Goal: Information Seeking & Learning: Compare options

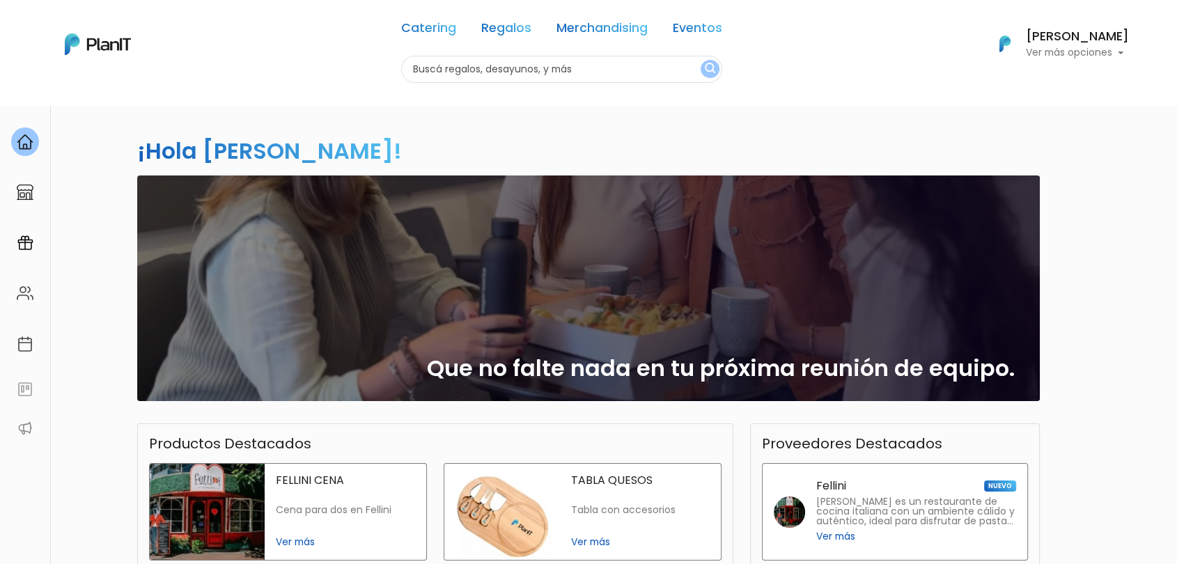
click at [546, 77] on input "text" at bounding box center [561, 69] width 321 height 27
type input "globos"
click at [701, 60] on button "submit" at bounding box center [710, 69] width 19 height 18
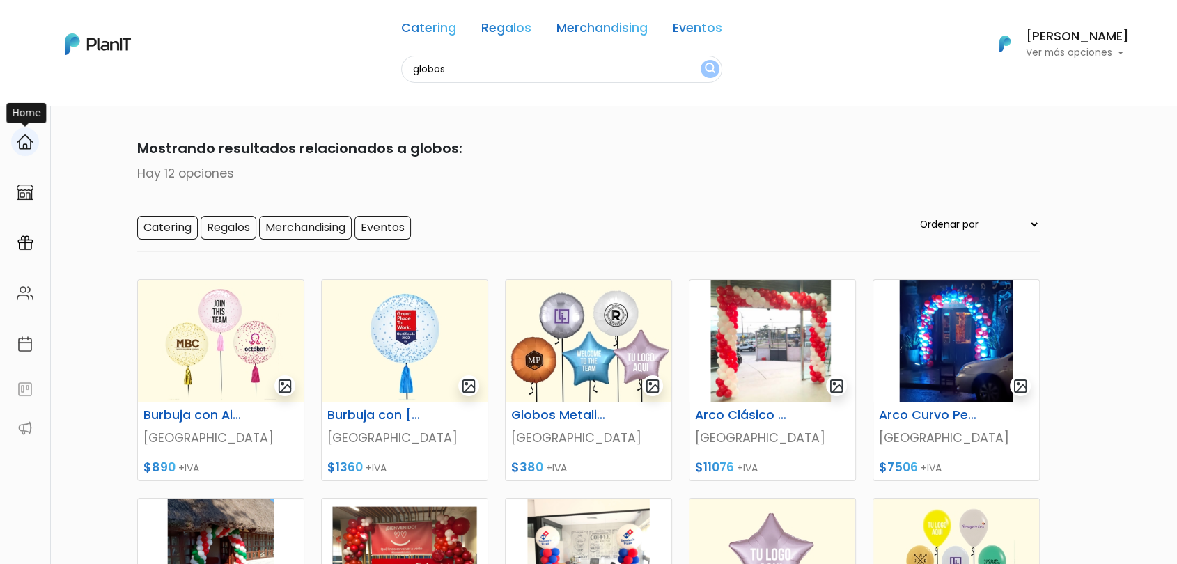
click at [26, 147] on img at bounding box center [25, 142] width 17 height 17
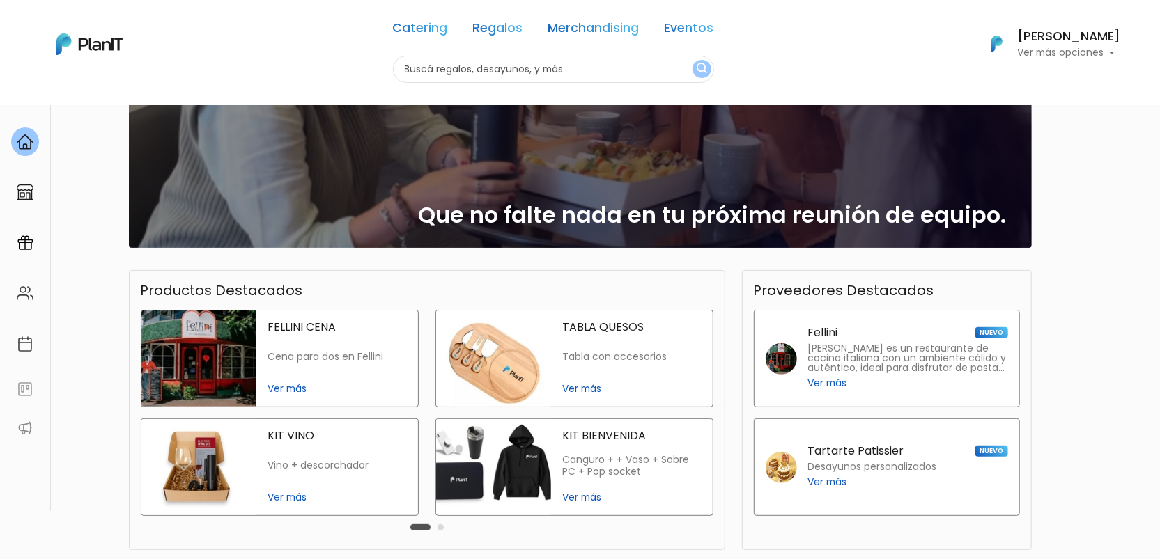
scroll to position [155, 0]
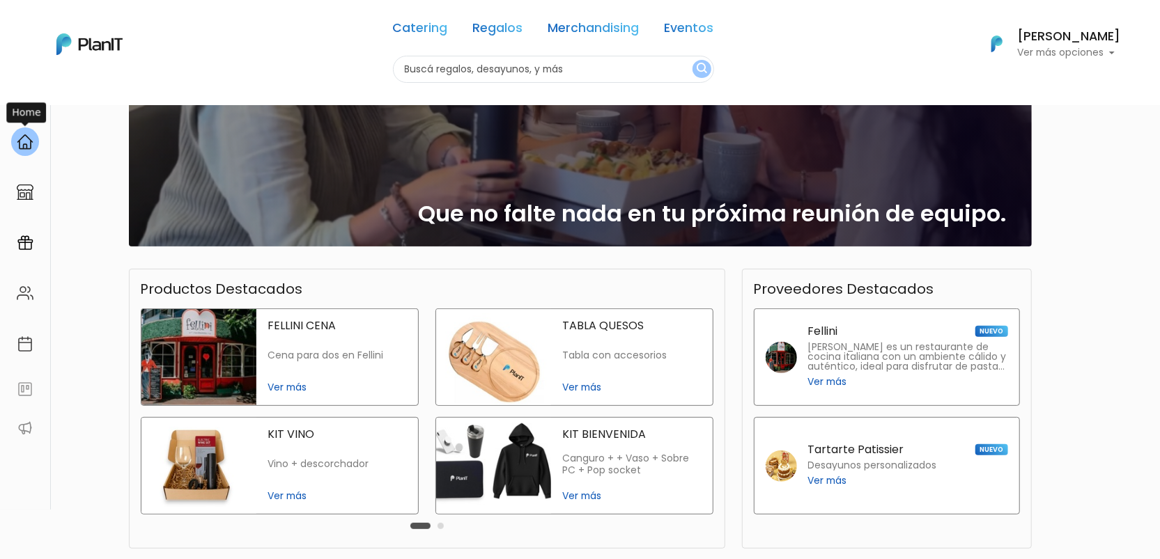
click at [21, 150] on div at bounding box center [25, 141] width 28 height 29
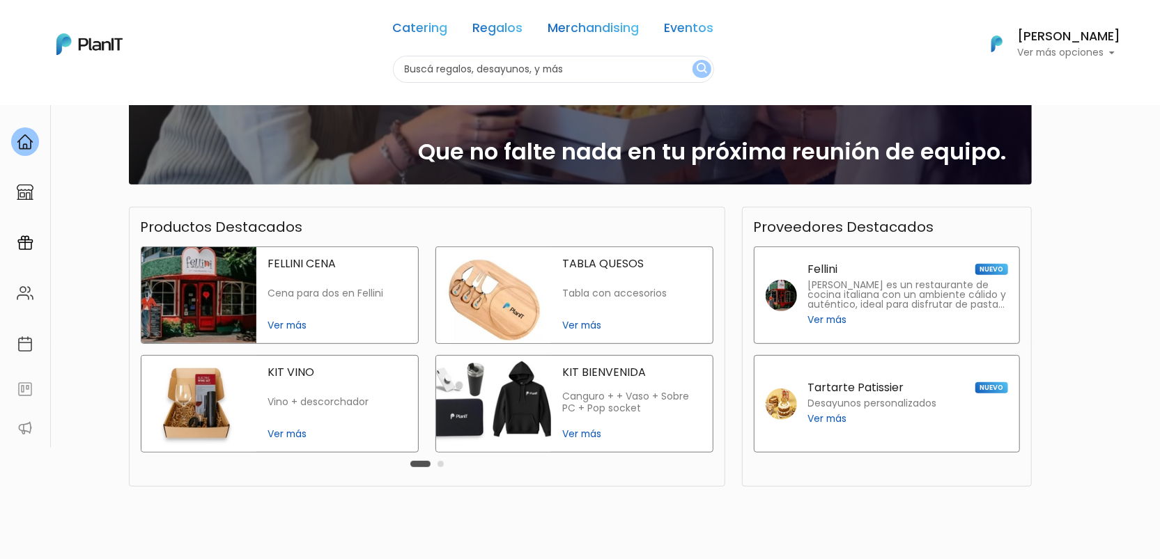
scroll to position [283, 0]
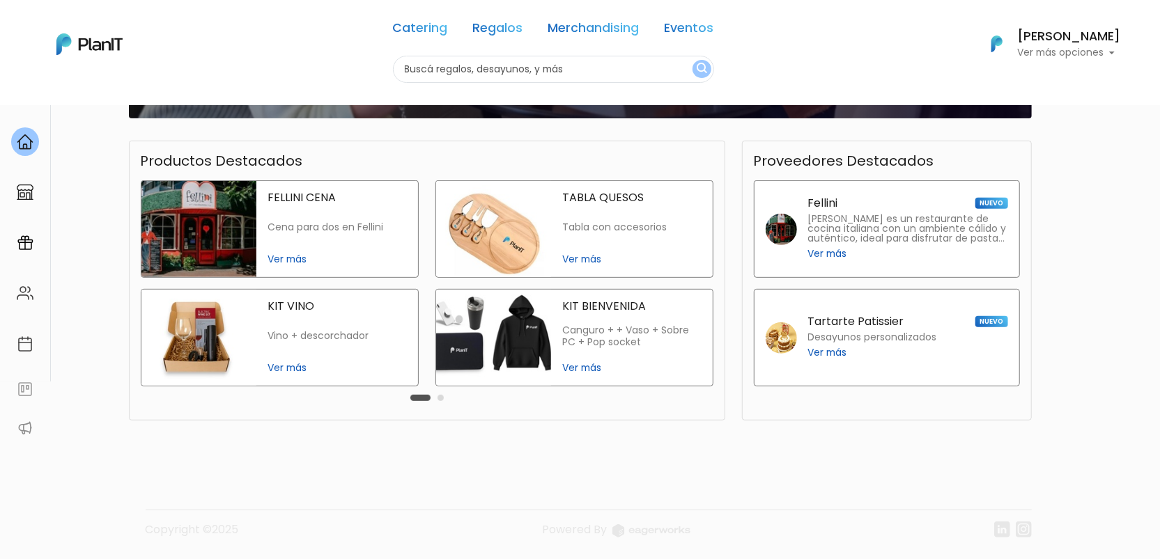
click at [438, 397] on button "Carousel Page 2" at bounding box center [440, 398] width 6 height 6
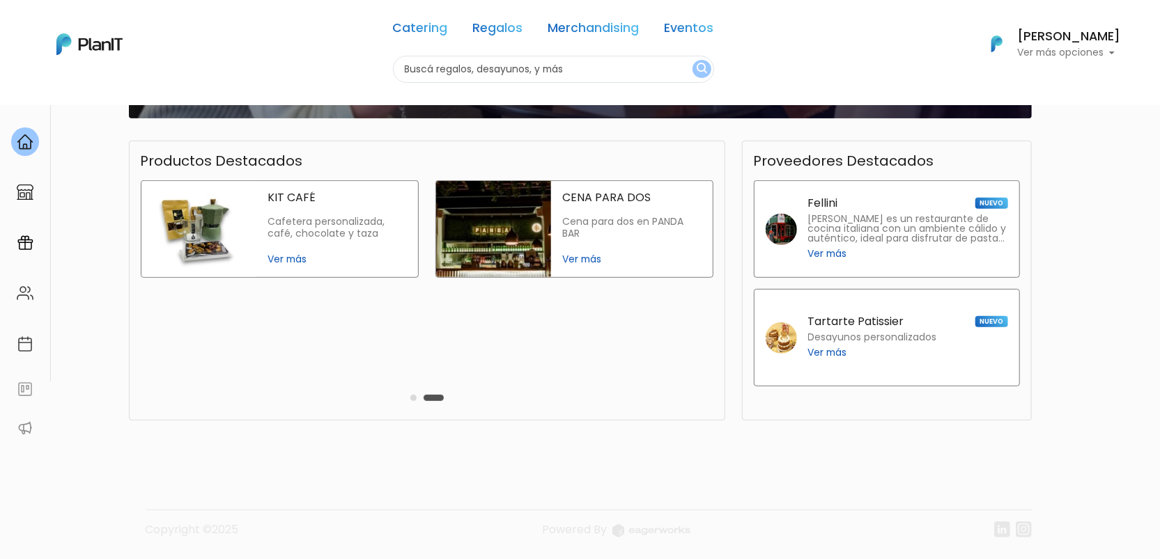
click at [412, 395] on button "Carousel Page 1" at bounding box center [413, 398] width 6 height 6
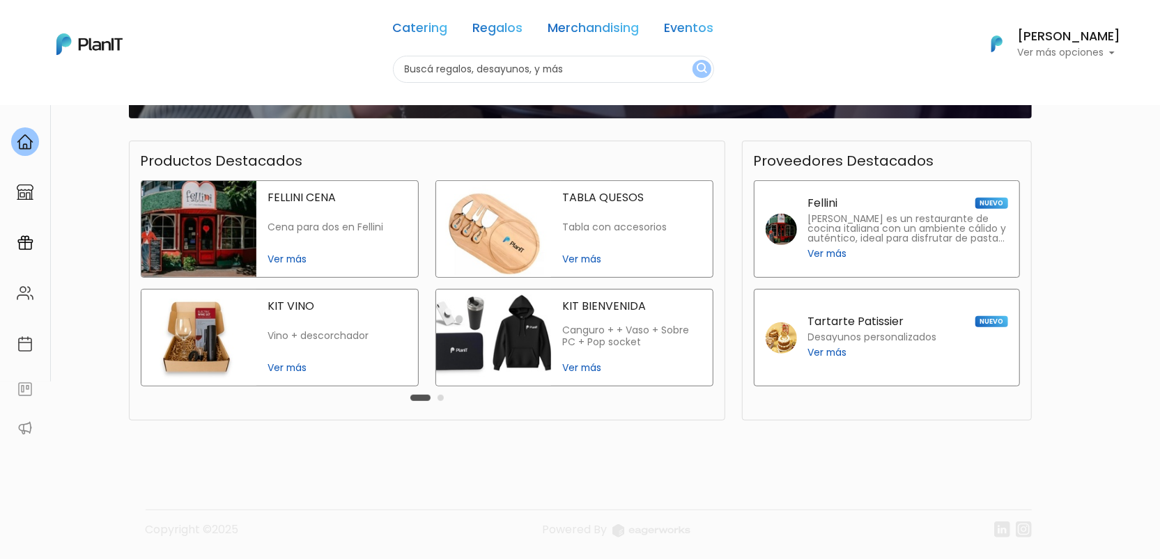
click at [440, 400] on button "Carousel Page 2" at bounding box center [440, 398] width 6 height 6
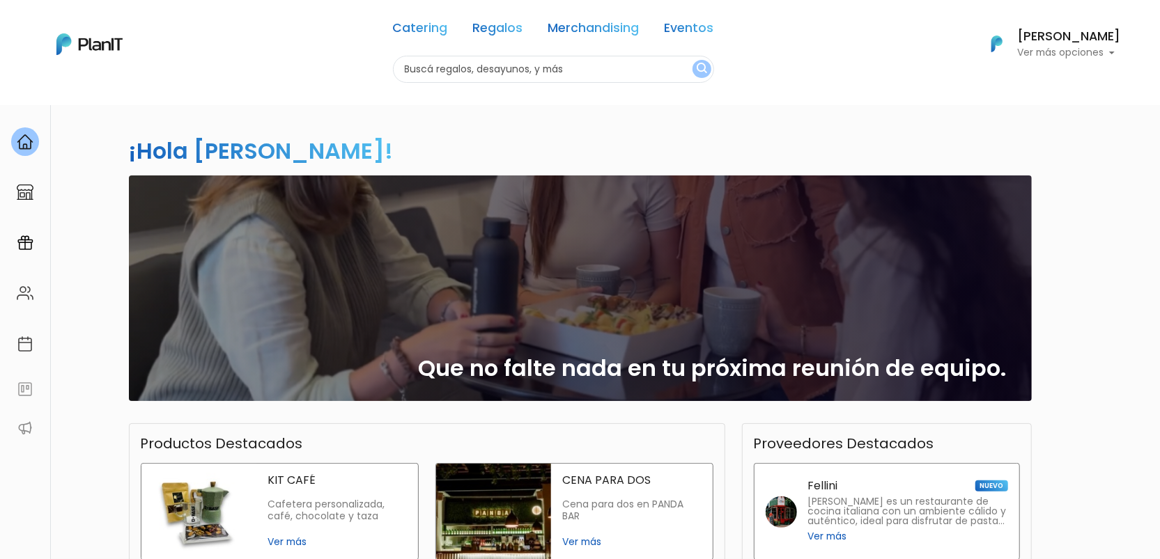
scroll to position [0, 0]
click at [515, 31] on link "Regalos" at bounding box center [498, 30] width 50 height 17
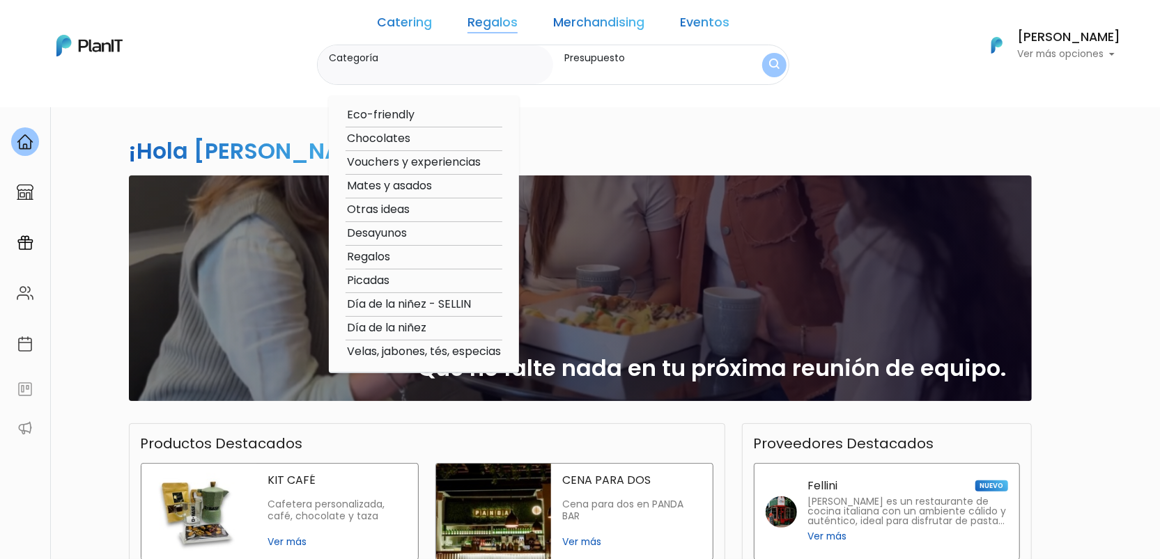
click at [404, 212] on option "Otras ideas" at bounding box center [423, 209] width 157 height 17
type input "Otras ideas"
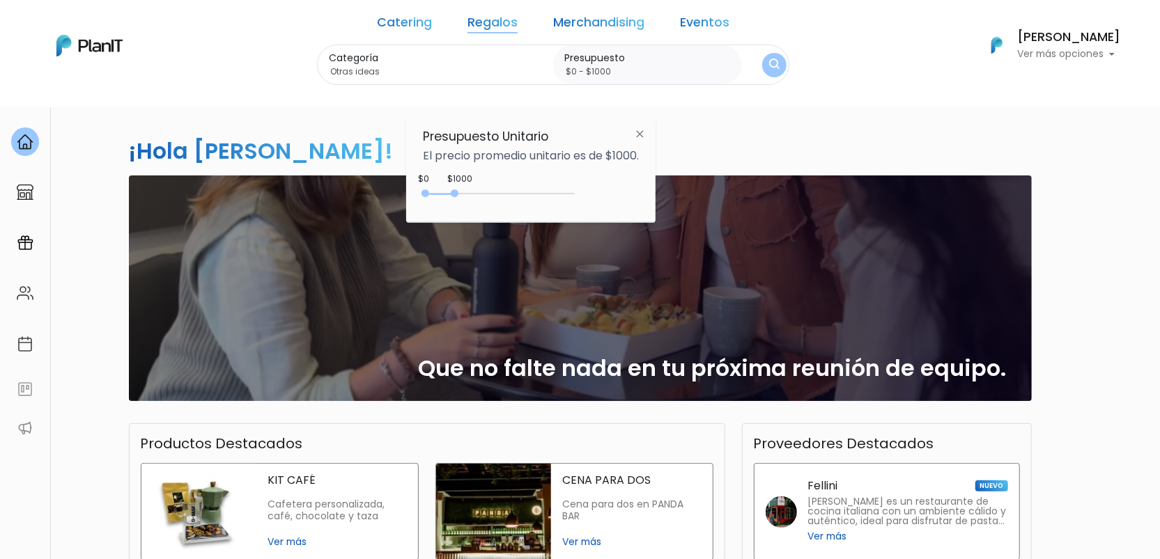
drag, startPoint x: 497, startPoint y: 185, endPoint x: 523, endPoint y: 191, distance: 26.5
click at [523, 191] on div "$1000 $0 0 : 1000 0 1000 0,1000" at bounding box center [531, 196] width 216 height 28
click at [523, 191] on div "0 : 1000 0 1000" at bounding box center [501, 196] width 146 height 14
drag, startPoint x: 523, startPoint y: 191, endPoint x: 591, endPoint y: 182, distance: 68.2
click at [524, 192] on div at bounding box center [520, 193] width 8 height 8
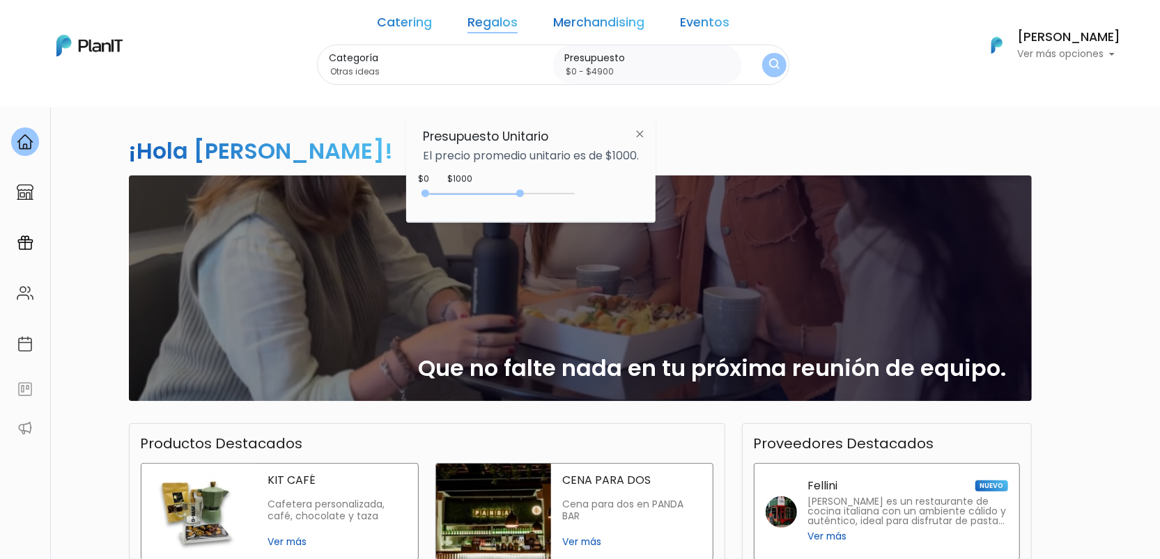
type input "$0 - $4950"
click at [768, 58] on img "submit" at bounding box center [774, 65] width 12 height 15
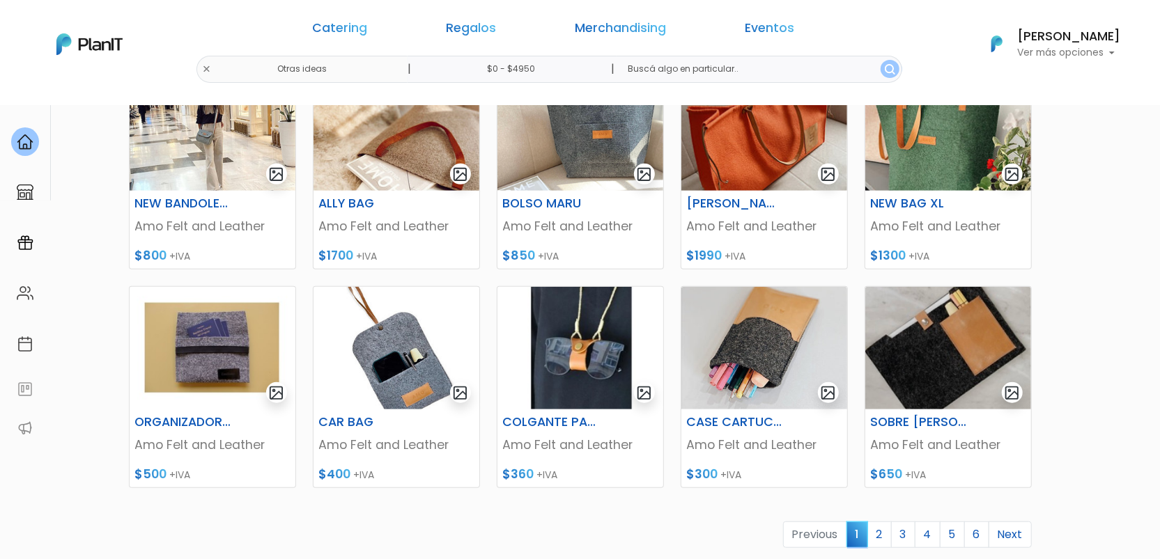
scroll to position [618, 0]
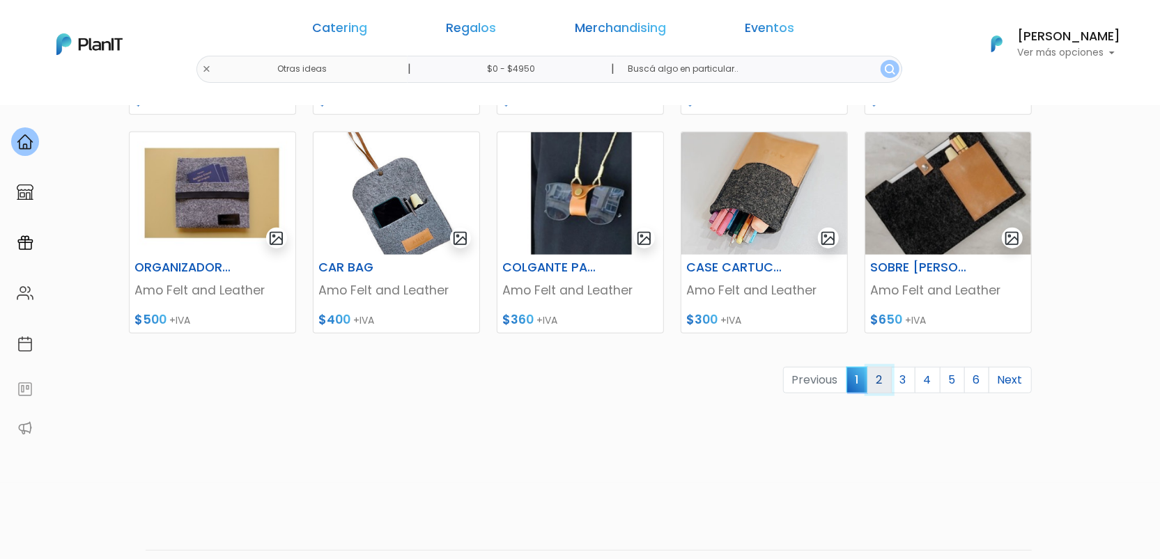
click at [887, 385] on link "2" at bounding box center [879, 380] width 24 height 26
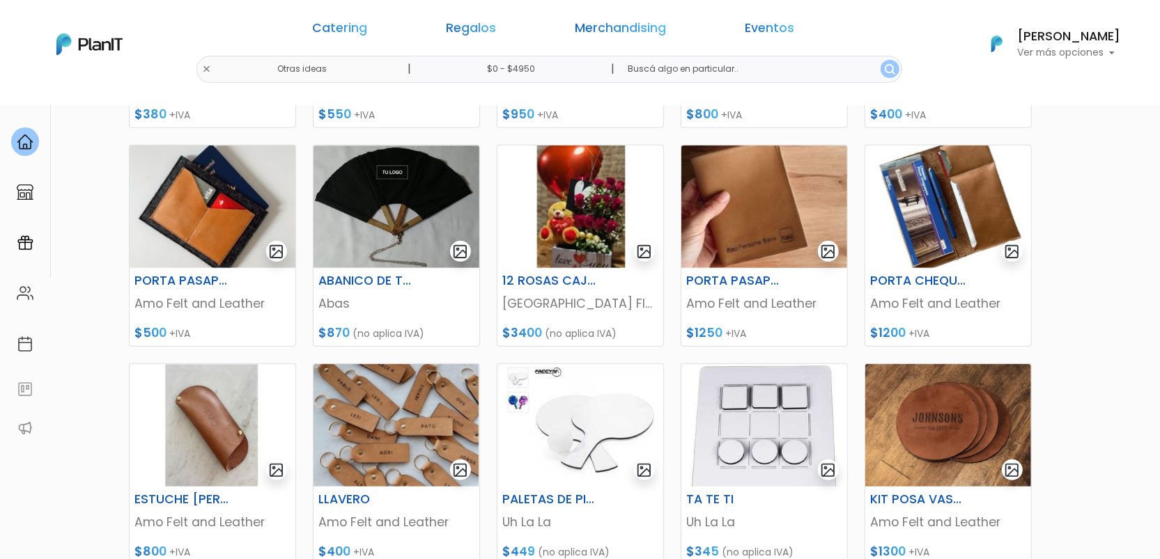
scroll to position [541, 0]
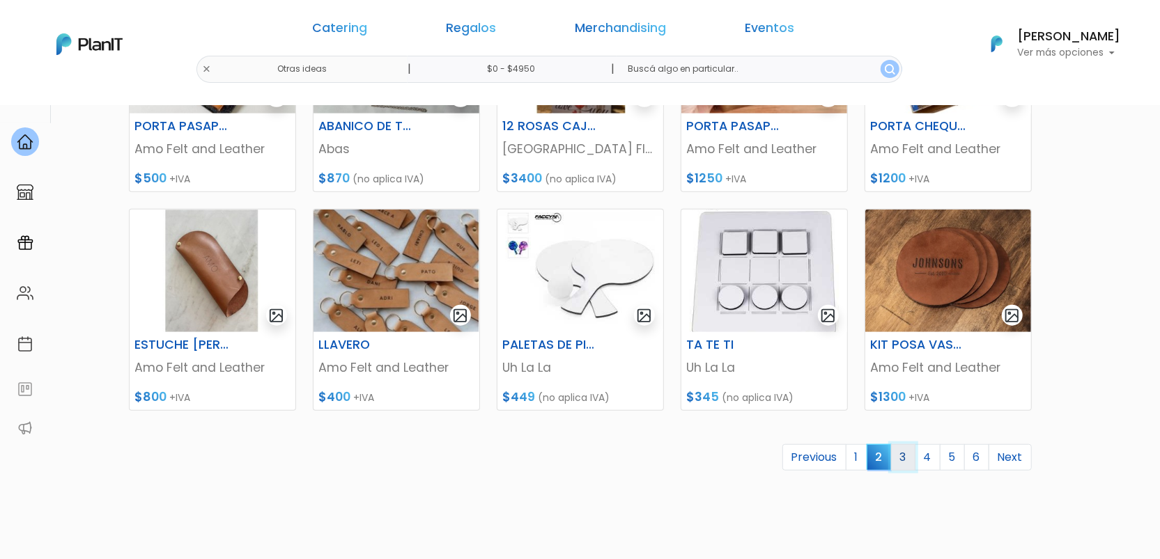
click at [906, 462] on link "3" at bounding box center [903, 457] width 24 height 26
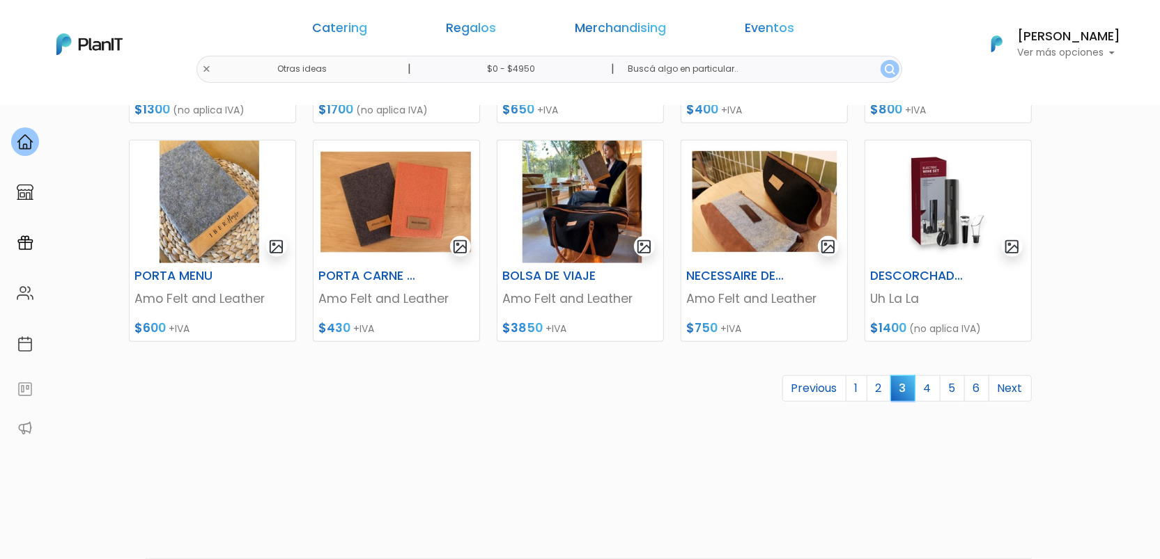
scroll to position [618, 0]
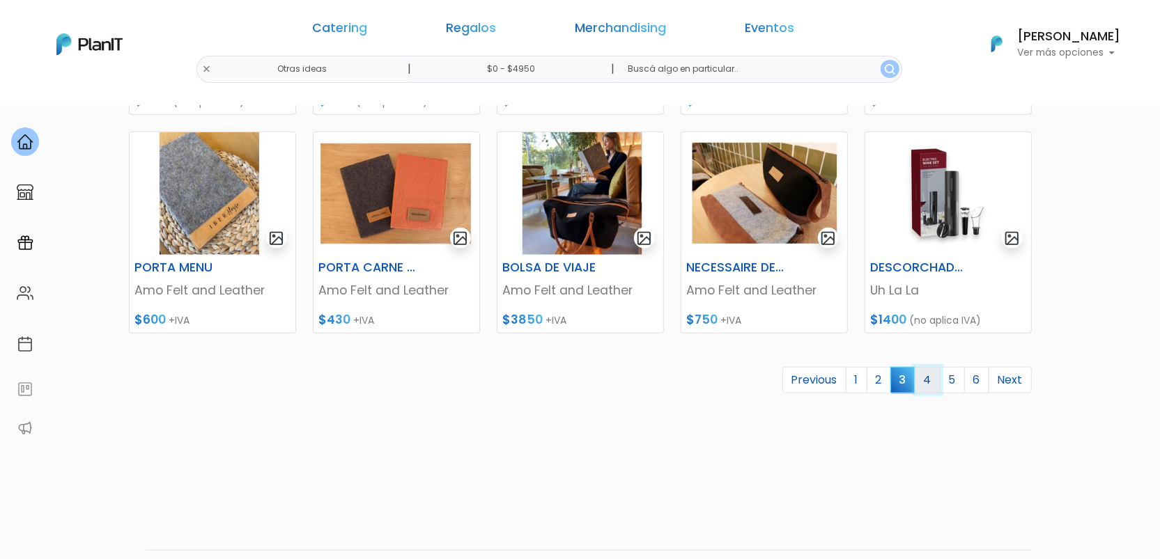
click at [928, 380] on link "4" at bounding box center [927, 380] width 26 height 26
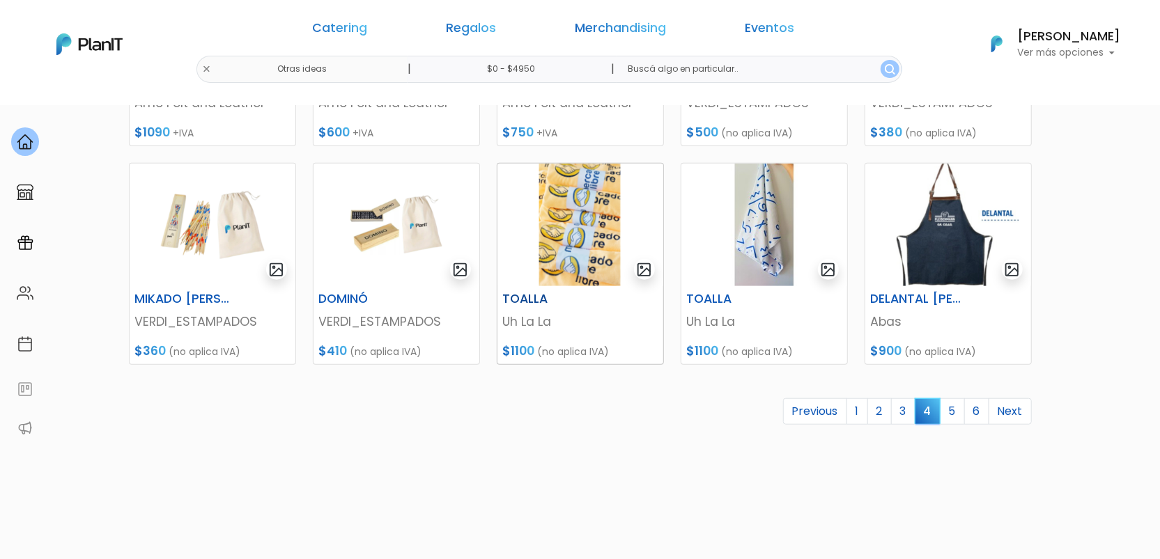
scroll to position [618, 0]
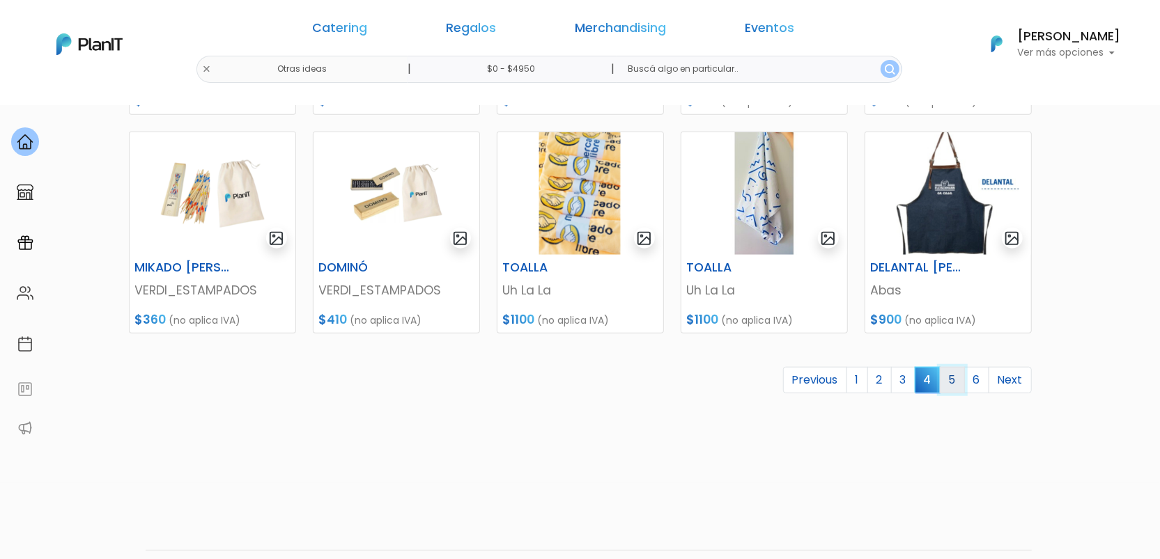
click at [951, 389] on link "5" at bounding box center [951, 380] width 25 height 26
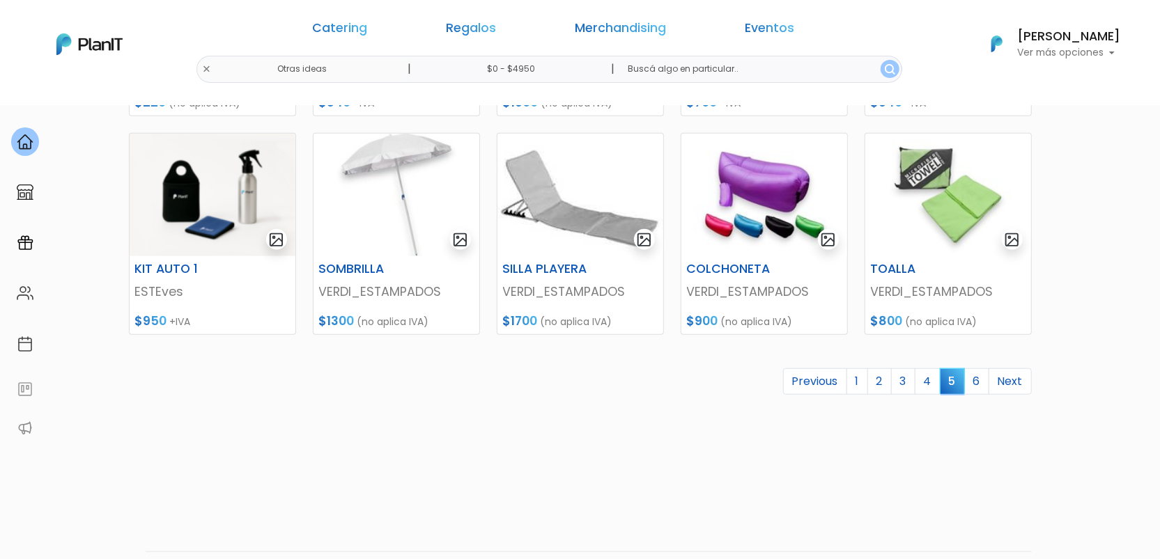
scroll to position [618, 0]
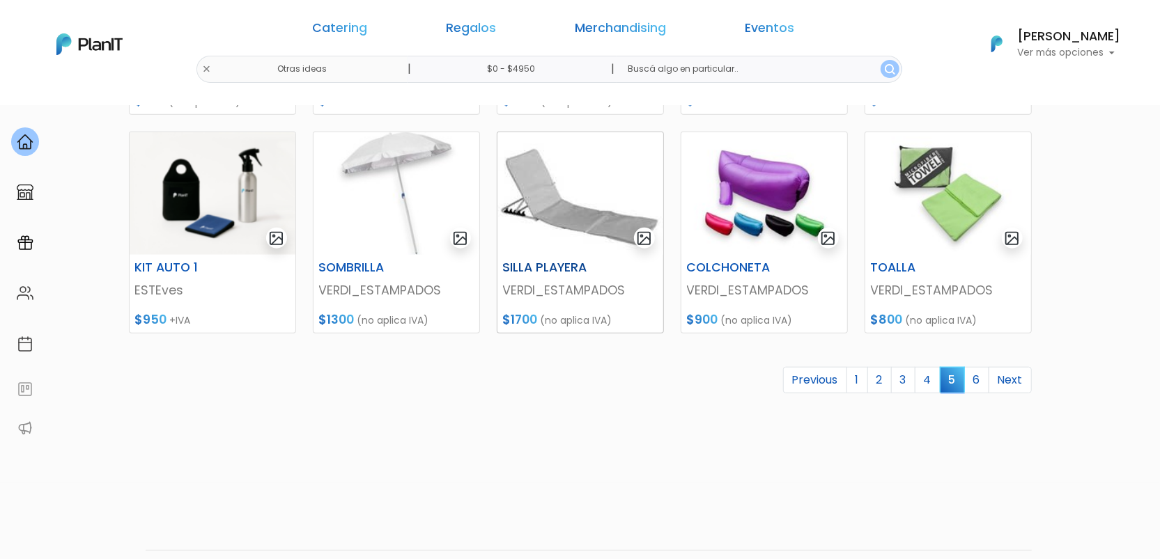
click at [559, 270] on h6 "SILLA PLAYERA" at bounding box center [551, 267] width 114 height 15
click at [974, 391] on link "6" at bounding box center [976, 380] width 25 height 26
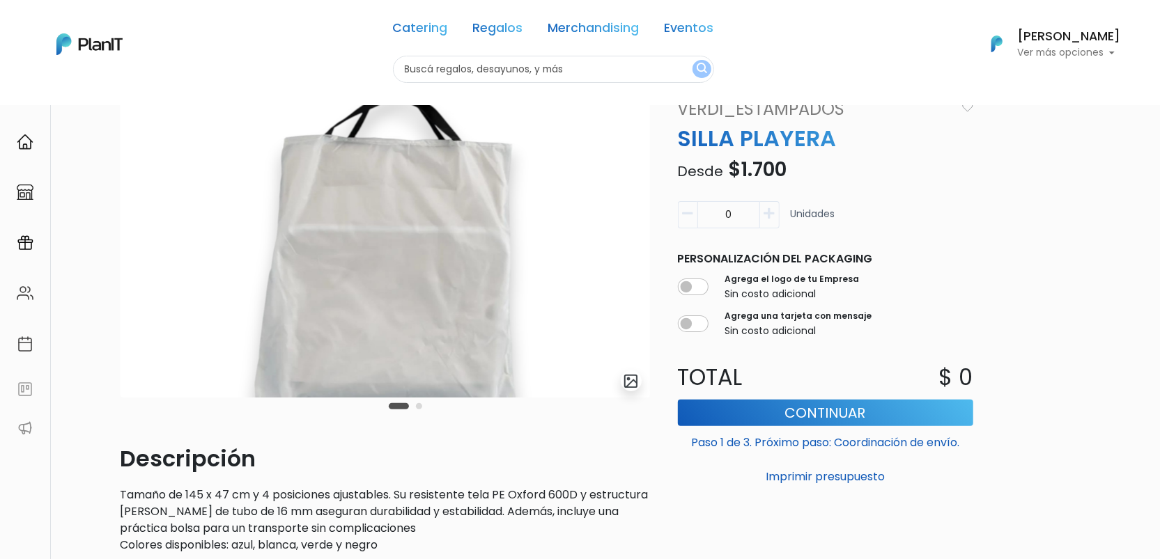
scroll to position [77, 0]
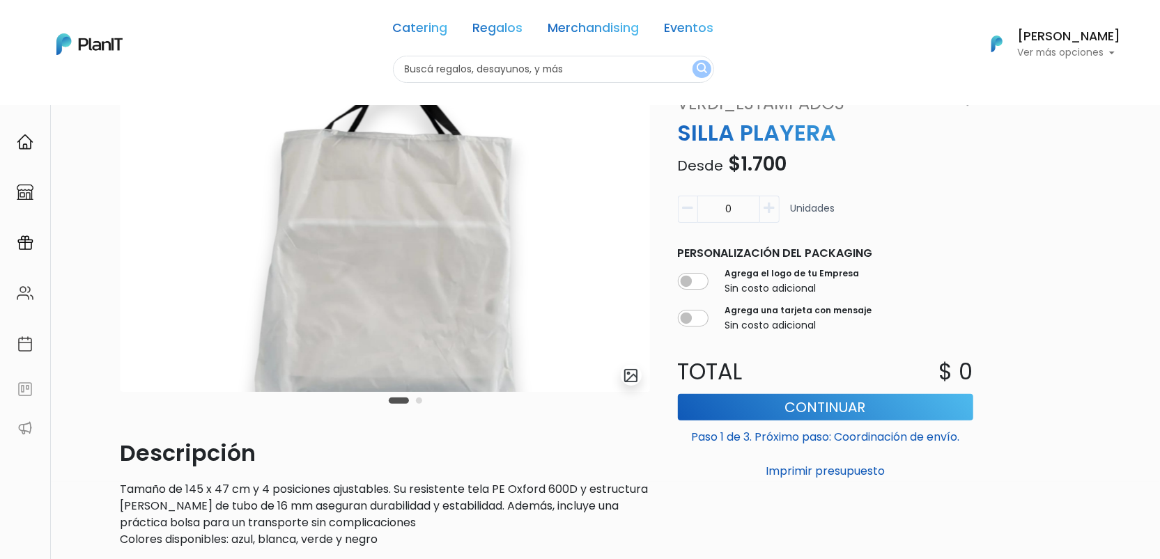
click at [417, 403] on button "Carousel Page 2" at bounding box center [419, 401] width 6 height 6
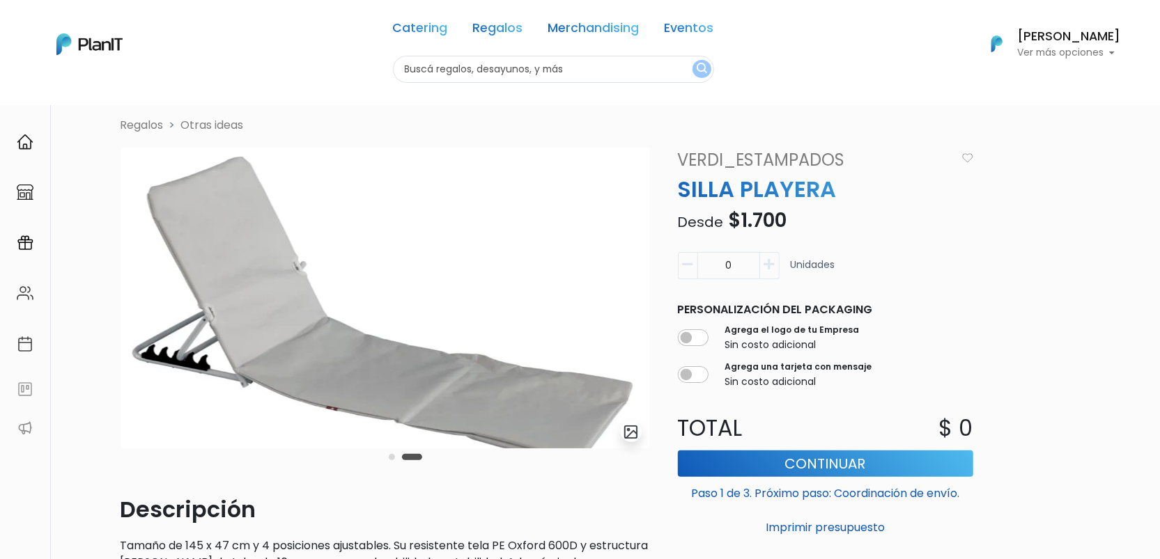
scroll to position [0, 0]
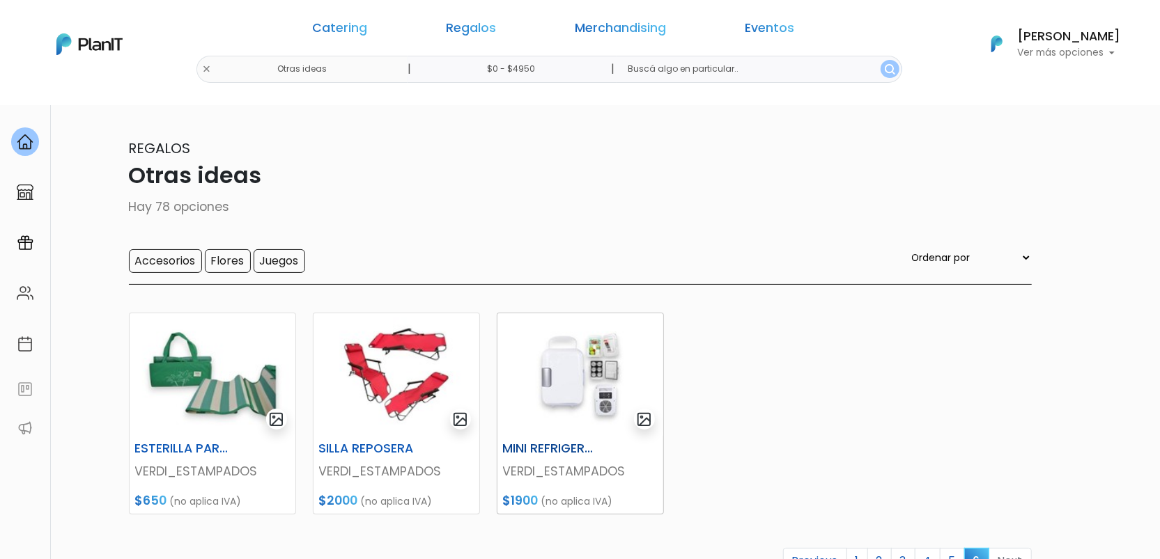
scroll to position [155, 0]
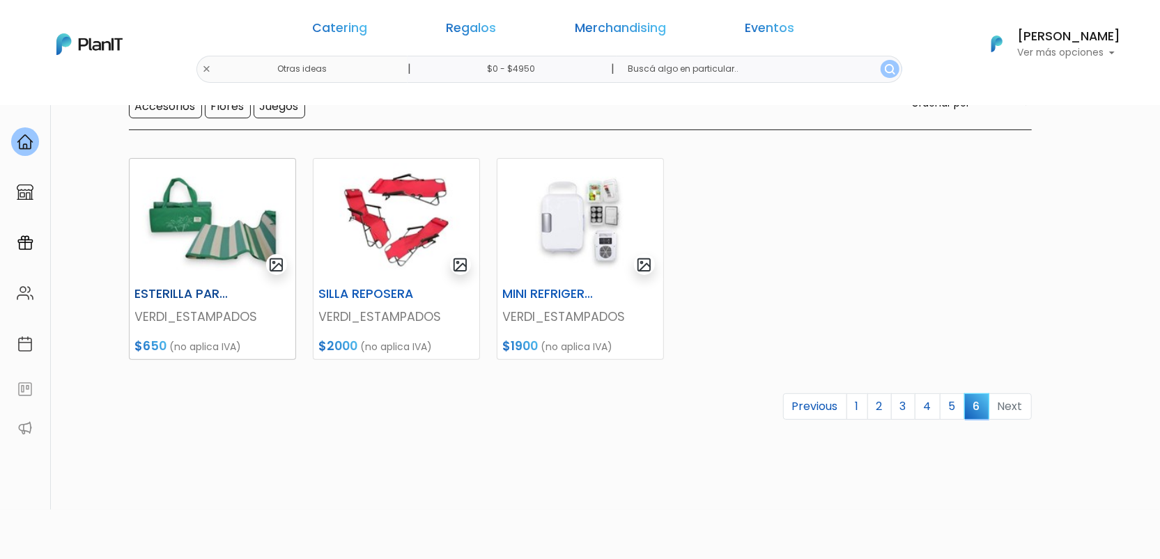
click at [200, 245] on img at bounding box center [213, 220] width 166 height 123
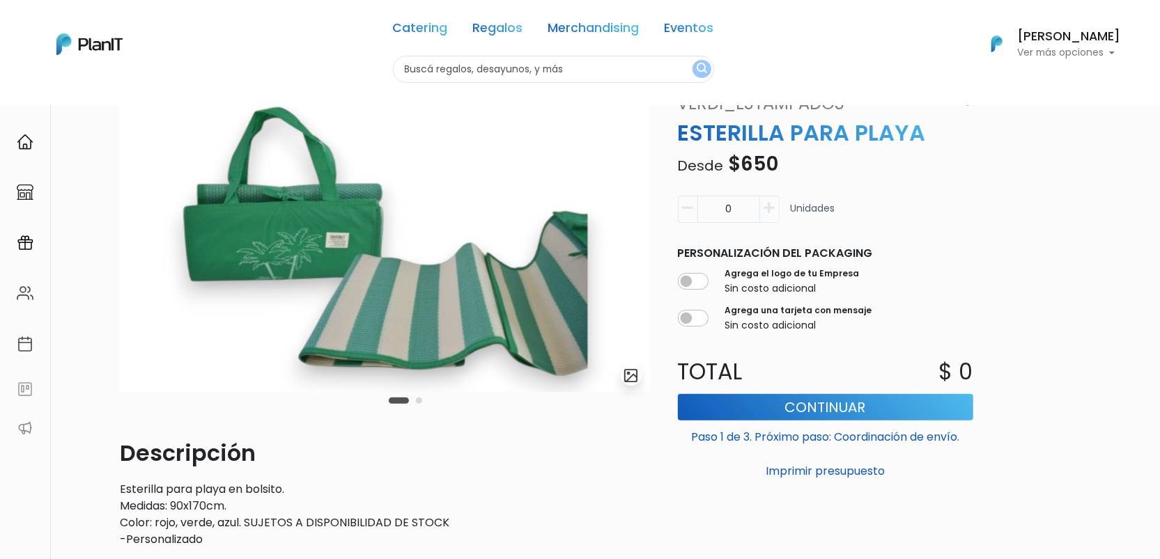
click at [421, 400] on button "Carousel Page 2" at bounding box center [419, 401] width 6 height 6
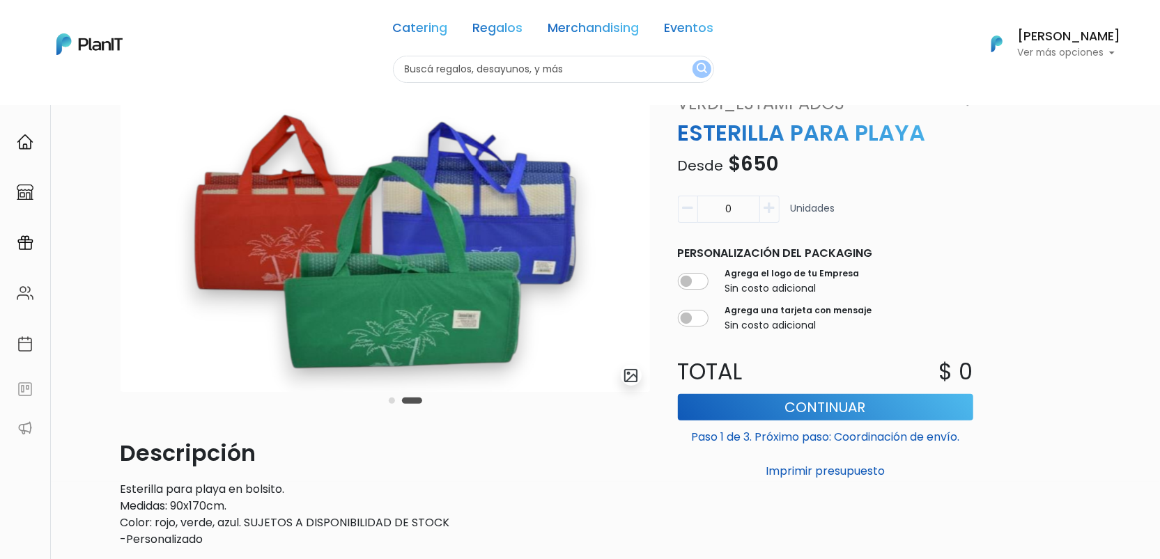
click at [390, 400] on button "Carousel Page 1" at bounding box center [392, 401] width 6 height 6
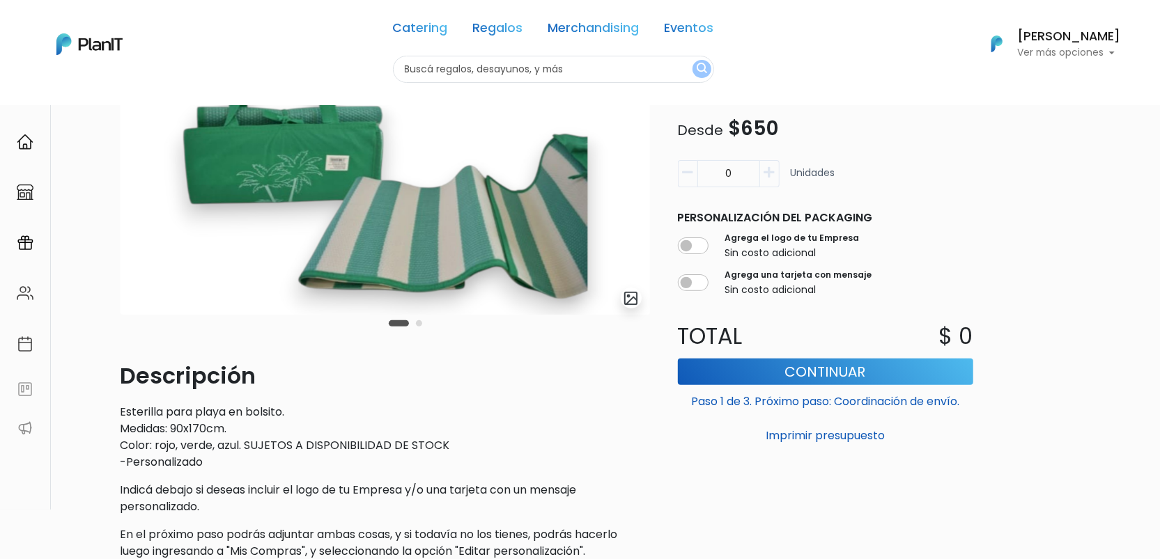
scroll to position [77, 0]
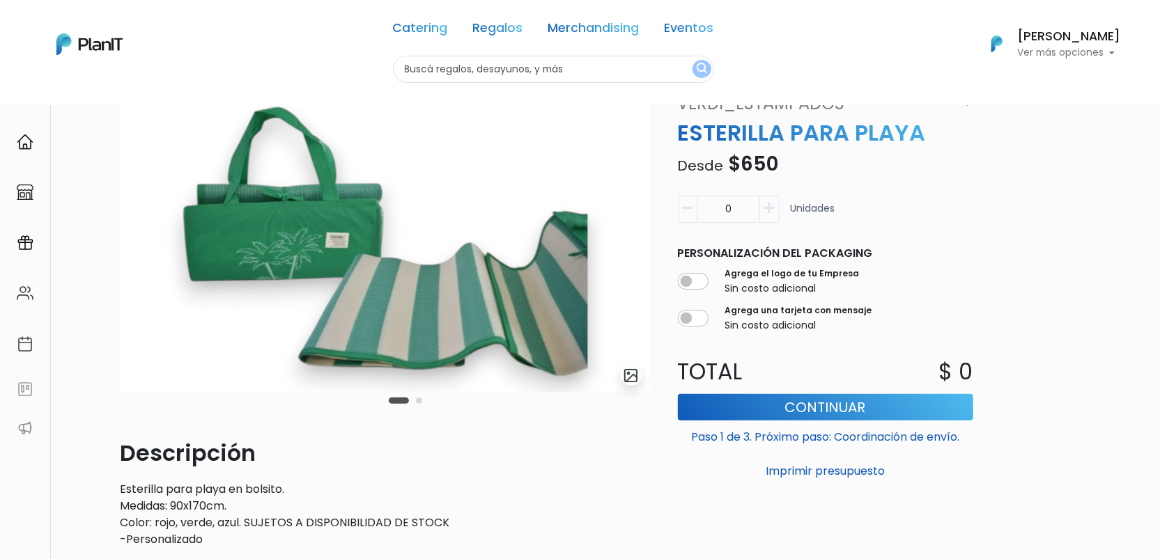
click at [416, 401] on button "Carousel Page 2" at bounding box center [419, 401] width 6 height 6
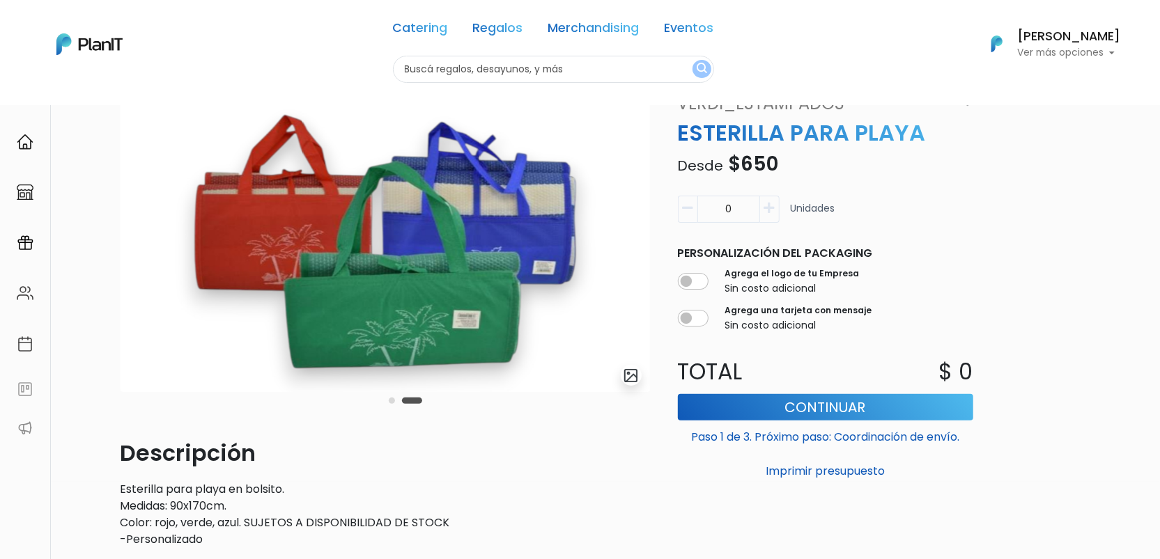
click at [394, 403] on div "Carousel Pagination" at bounding box center [405, 400] width 40 height 17
click at [391, 402] on button "Carousel Page 1" at bounding box center [392, 401] width 6 height 6
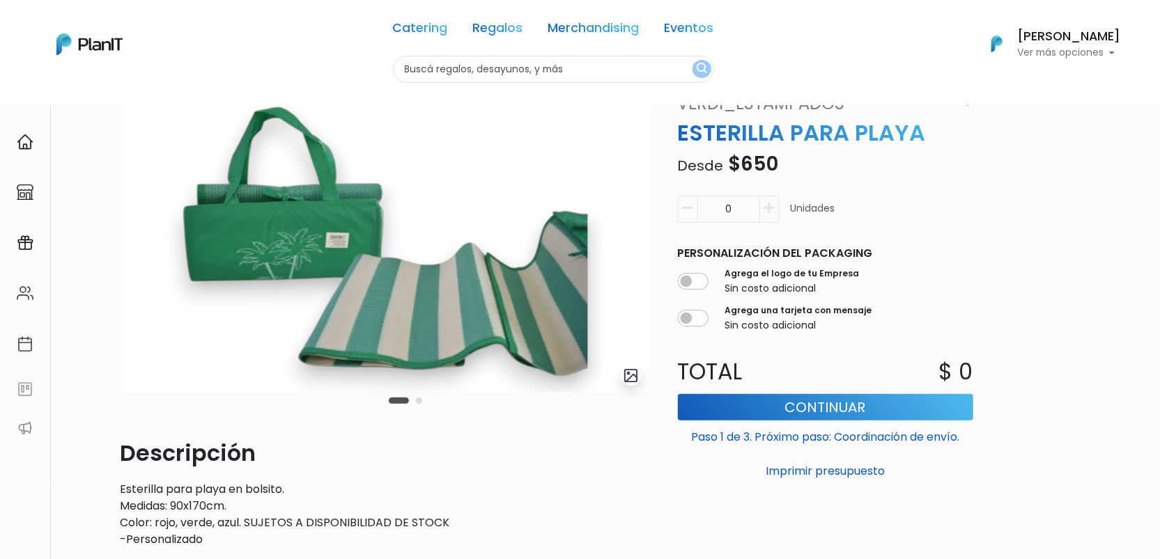
click at [416, 403] on button "Carousel Page 2" at bounding box center [419, 401] width 6 height 6
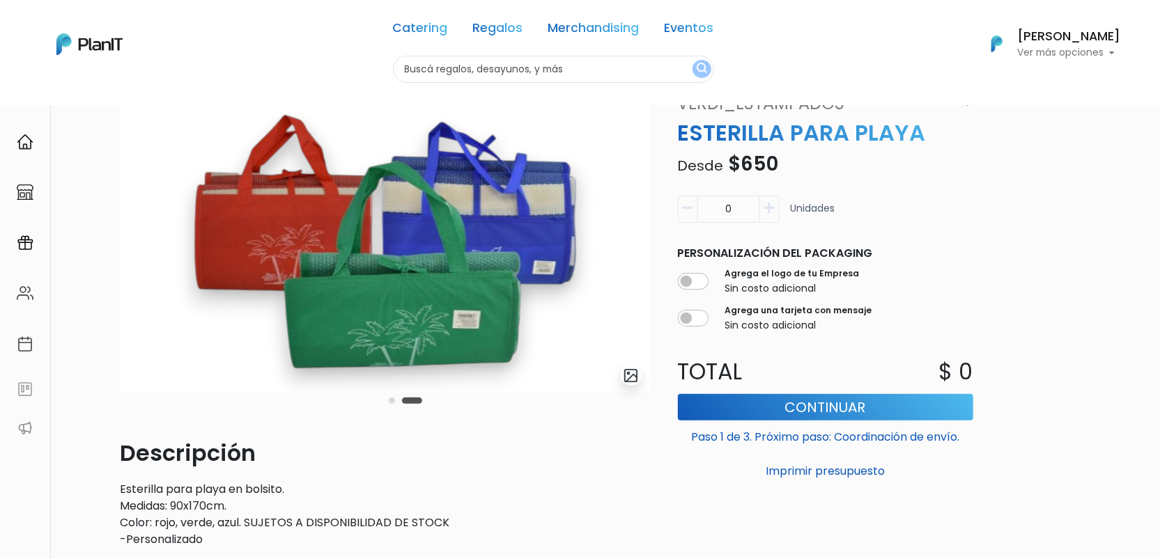
drag, startPoint x: 368, startPoint y: 183, endPoint x: 104, endPoint y: 165, distance: 264.6
click at [104, 165] on div "Volver Regalos Otras ideas slide 4 of 2 Descripción Esterilla para playa en bol…" at bounding box center [580, 413] width 1160 height 772
click at [392, 405] on div "Carousel Pagination" at bounding box center [405, 400] width 40 height 17
click at [391, 401] on button "Carousel Page 1" at bounding box center [392, 401] width 6 height 6
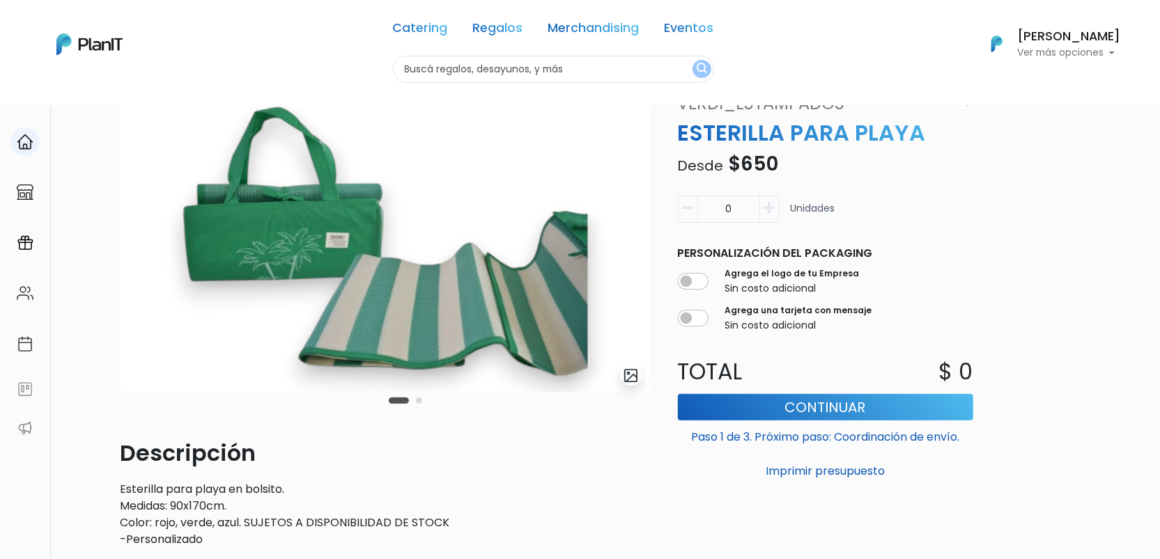
click at [10, 143] on link at bounding box center [25, 142] width 50 height 40
